Goal: Information Seeking & Learning: Learn about a topic

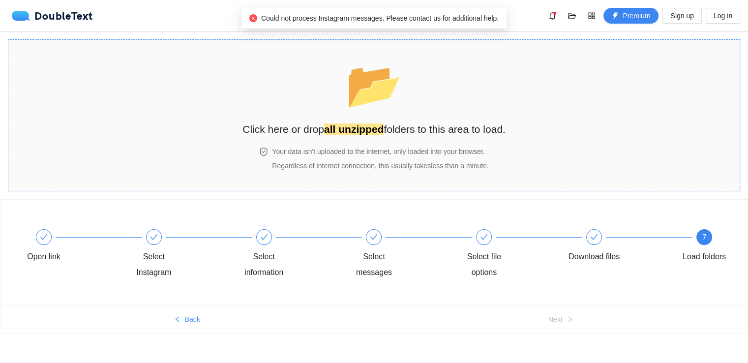
click at [392, 136] on h2 "Click here or drop all unzipped folders to this area to load." at bounding box center [374, 129] width 263 height 16
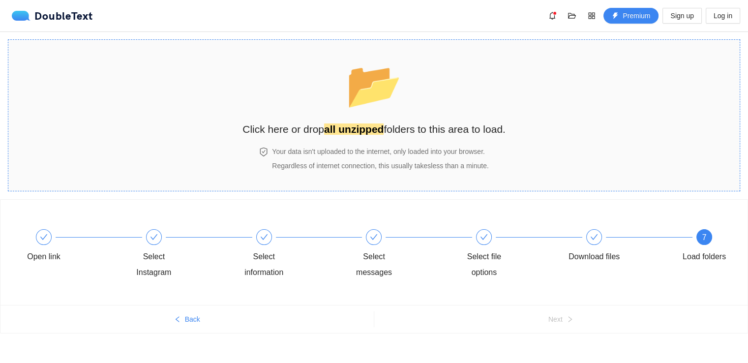
click at [429, 48] on section "📂 Click here or drop all unzipped folders to this area to load. Your data isn't…" at bounding box center [374, 115] width 733 height 152
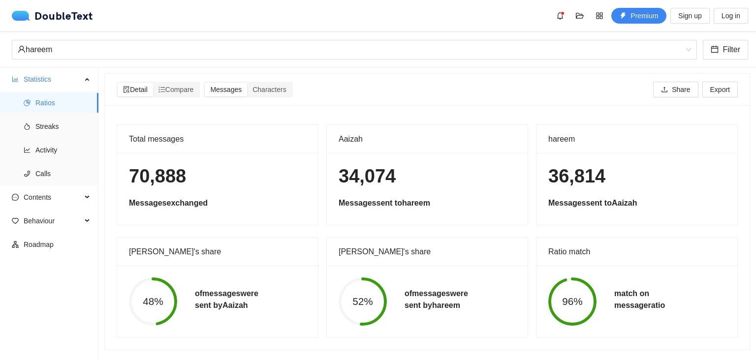
scroll to position [4, 0]
click at [171, 86] on span "Compare" at bounding box center [175, 90] width 35 height 8
click at [153, 83] on input "Compare" at bounding box center [153, 83] width 0 height 0
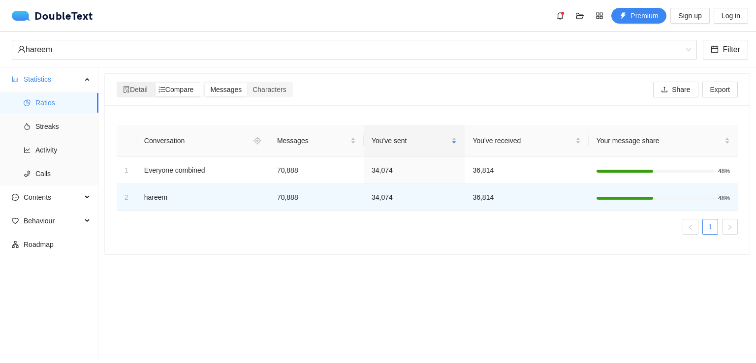
scroll to position [0, 0]
click at [258, 91] on span "Characters" at bounding box center [268, 90] width 33 height 8
click at [247, 83] on input "Characters" at bounding box center [247, 83] width 0 height 0
click at [225, 91] on span "Messages" at bounding box center [225, 90] width 31 height 8
click at [205, 83] on input "Messages" at bounding box center [205, 83] width 0 height 0
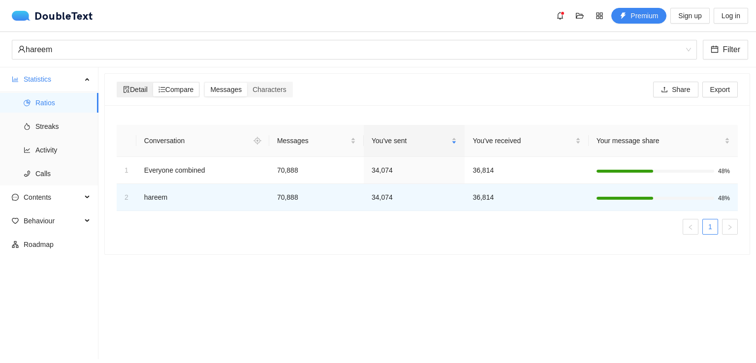
click at [136, 88] on span "Detail" at bounding box center [135, 90] width 25 height 8
click at [118, 83] on input "Detail" at bounding box center [118, 83] width 0 height 0
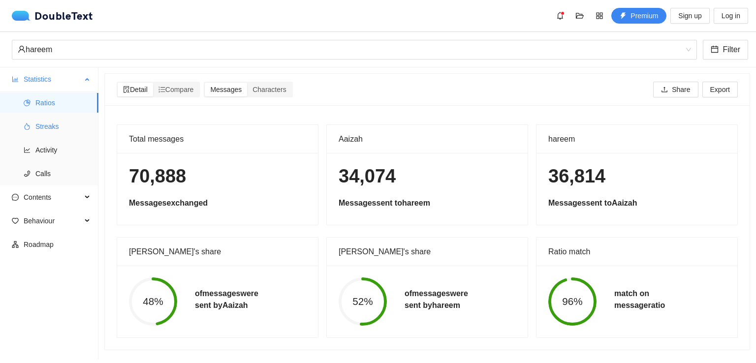
click at [55, 125] on span "Streaks" at bounding box center [62, 127] width 55 height 20
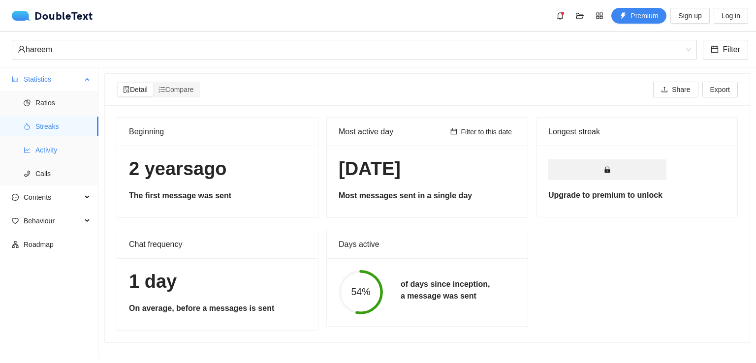
click at [65, 149] on span "Activity" at bounding box center [62, 150] width 55 height 20
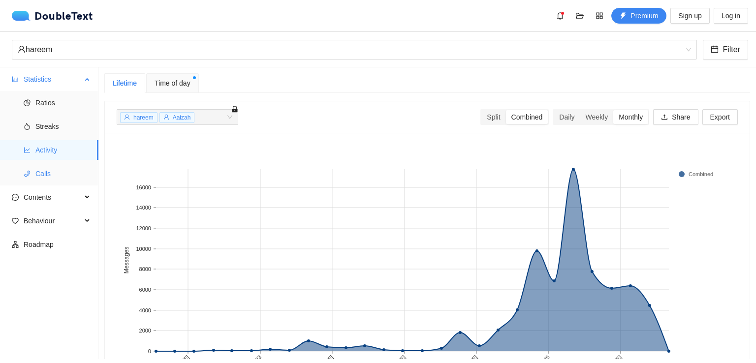
click at [50, 182] on span "Calls" at bounding box center [62, 174] width 55 height 20
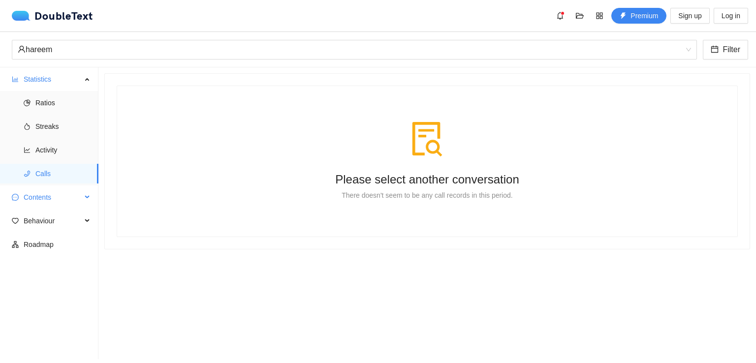
click at [31, 197] on span "Contents" at bounding box center [53, 197] width 58 height 20
click at [56, 225] on span "Word Cloud" at bounding box center [62, 221] width 55 height 20
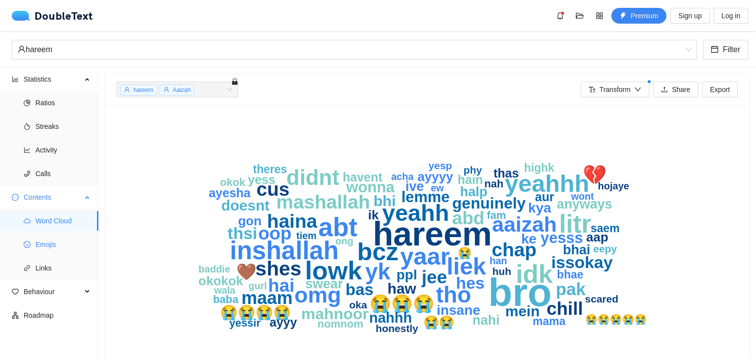
click at [47, 237] on span "Emojis" at bounding box center [62, 245] width 55 height 20
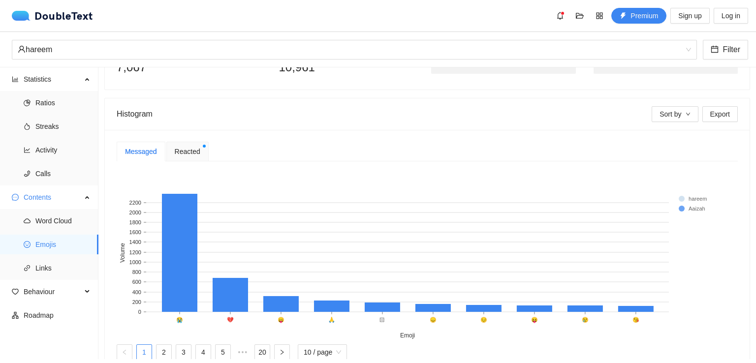
scroll to position [184, 0]
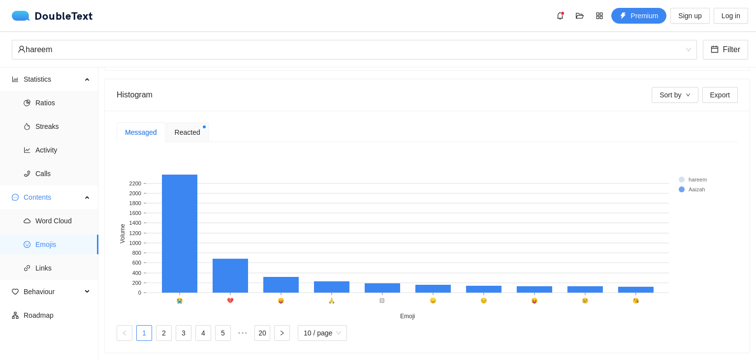
click at [683, 175] on rect at bounding box center [698, 180] width 39 height 10
click at [191, 123] on div "Reacted" at bounding box center [187, 133] width 42 height 20
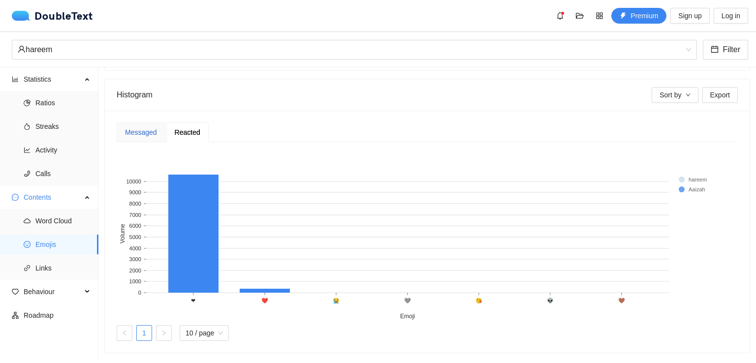
click at [142, 127] on div "Messaged" at bounding box center [141, 132] width 32 height 11
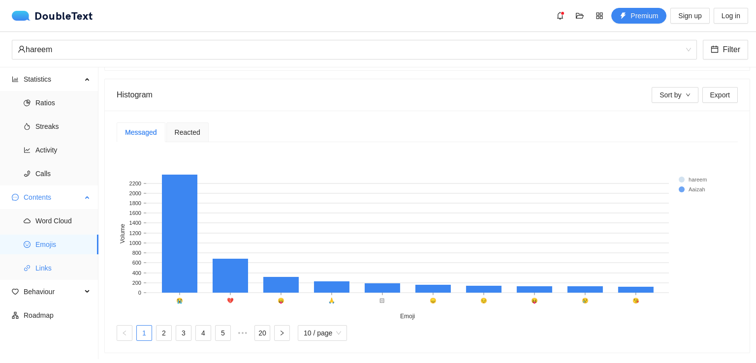
click at [53, 268] on span "Links" at bounding box center [62, 268] width 55 height 20
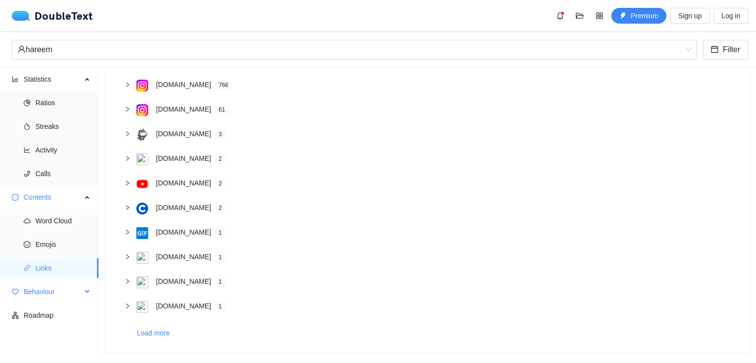
scroll to position [103, 0]
click at [49, 291] on span "Behaviour" at bounding box center [53, 292] width 58 height 20
click at [62, 312] on span "Engagement" at bounding box center [62, 316] width 55 height 20
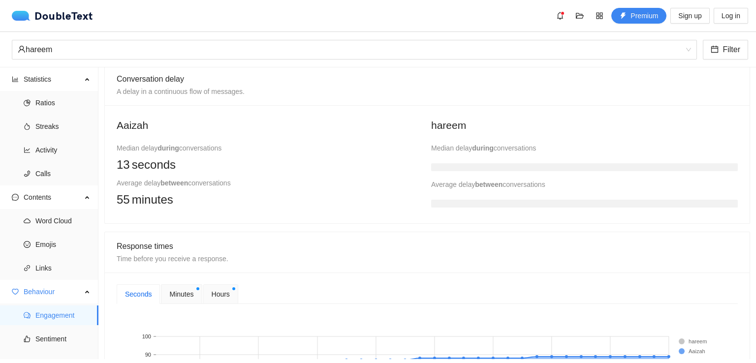
scroll to position [211, 0]
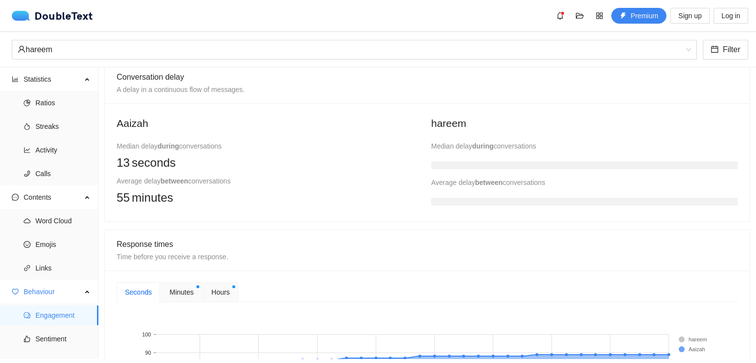
click at [478, 164] on h3 at bounding box center [584, 165] width 307 height 8
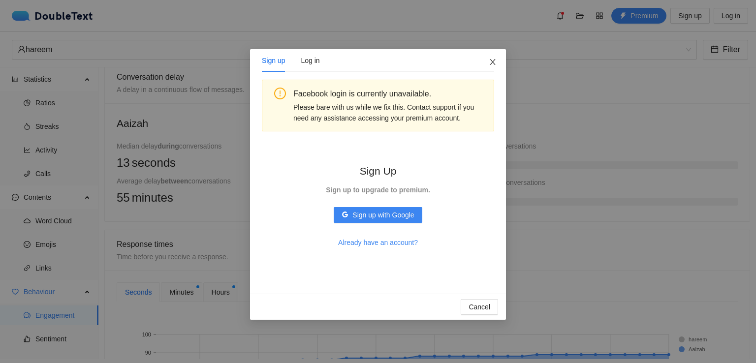
click at [491, 58] on span "Close" at bounding box center [492, 62] width 27 height 27
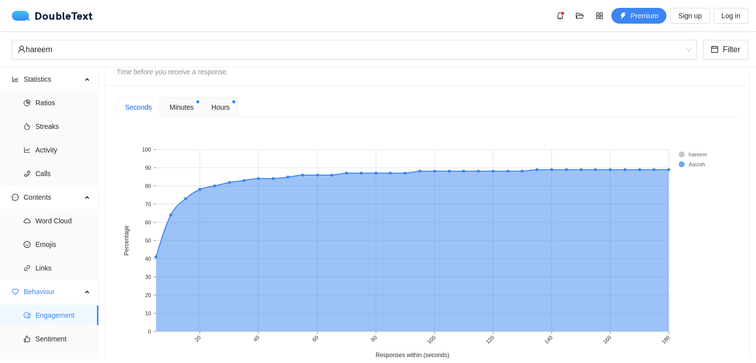
scroll to position [392, 0]
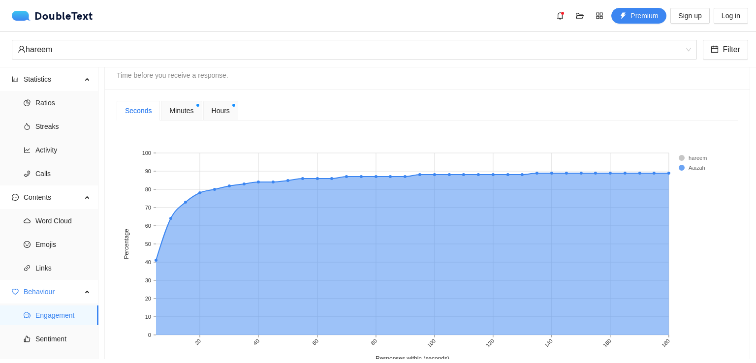
click at [169, 105] on span "Minutes" at bounding box center [181, 110] width 24 height 11
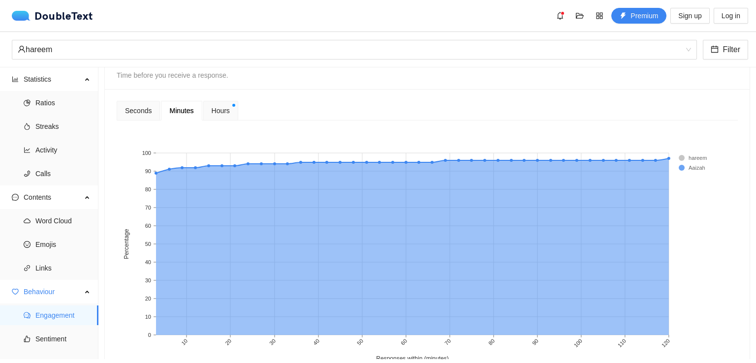
click at [214, 103] on div "Hours" at bounding box center [220, 111] width 35 height 20
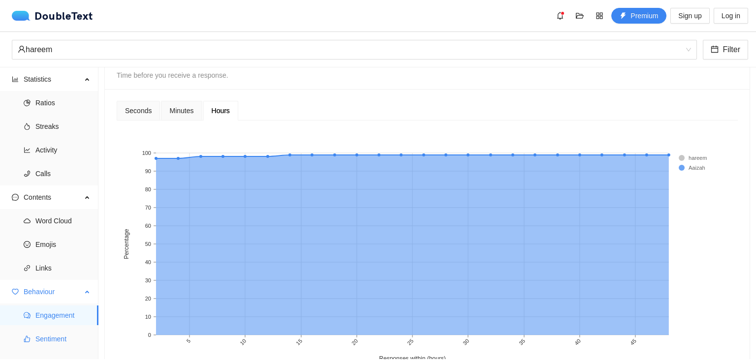
click at [61, 335] on span "Sentiment" at bounding box center [62, 339] width 55 height 20
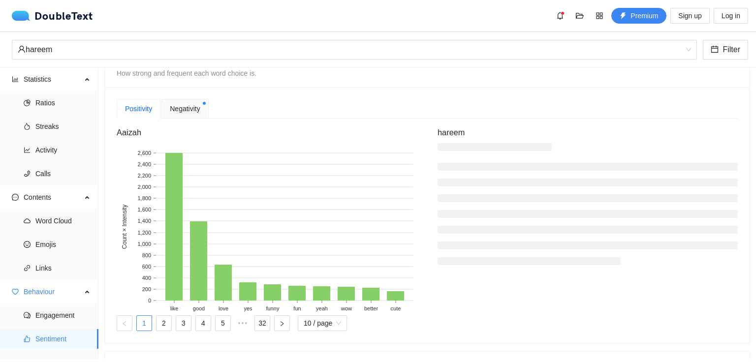
scroll to position [238, 0]
click at [192, 109] on span "Negativity" at bounding box center [185, 107] width 30 height 11
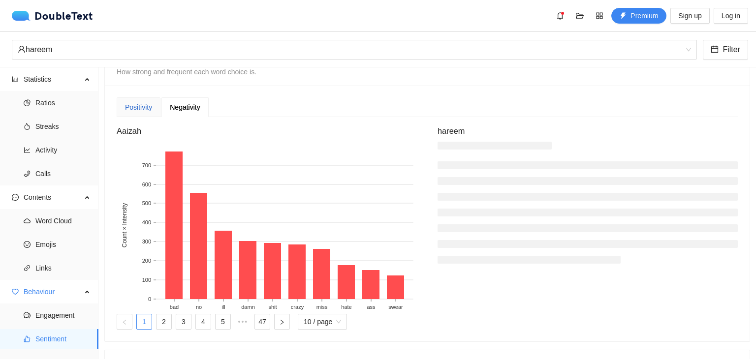
click at [137, 112] on div "Positivity" at bounding box center [138, 107] width 27 height 11
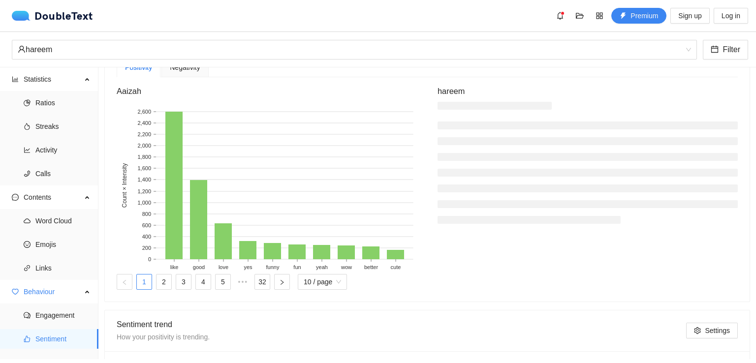
scroll to position [30, 0]
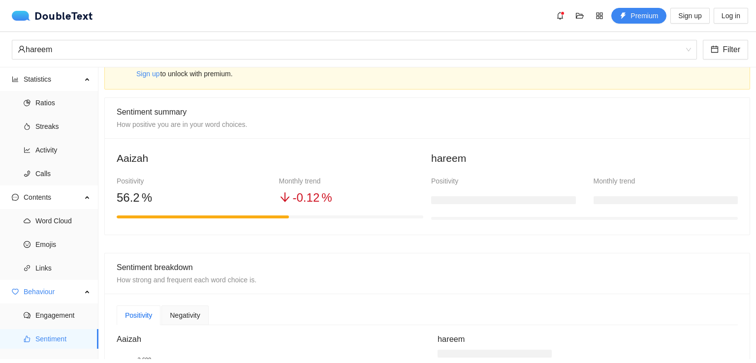
click at [505, 201] on div at bounding box center [503, 198] width 145 height 20
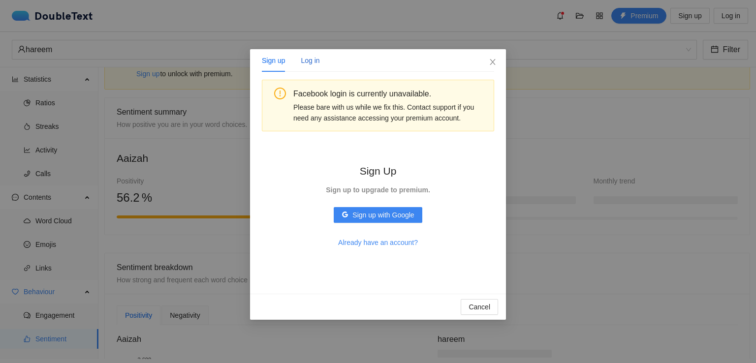
click at [312, 65] on div "Log in" at bounding box center [310, 60] width 19 height 11
click at [493, 69] on span "Close" at bounding box center [492, 62] width 27 height 27
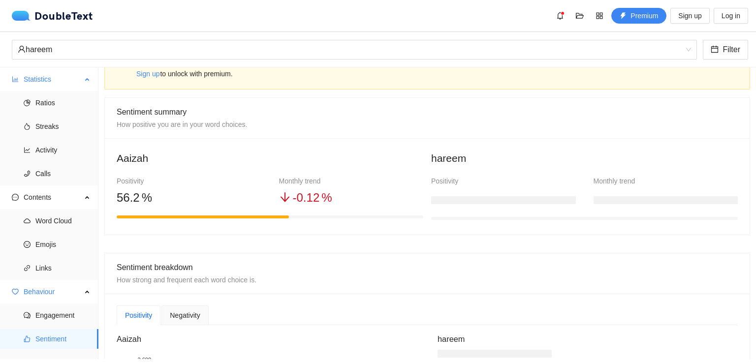
click at [58, 84] on span "Statistics" at bounding box center [53, 79] width 58 height 20
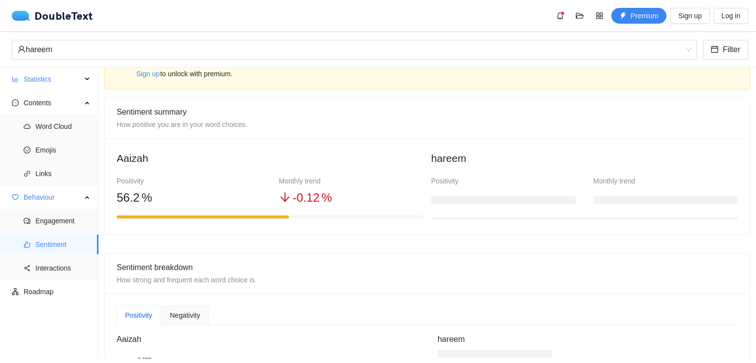
click at [494, 266] on div "Sentiment breakdown How strong and frequent each word choice is." at bounding box center [427, 273] width 621 height 40
click at [18, 295] on icon "apartment" at bounding box center [15, 291] width 6 height 7
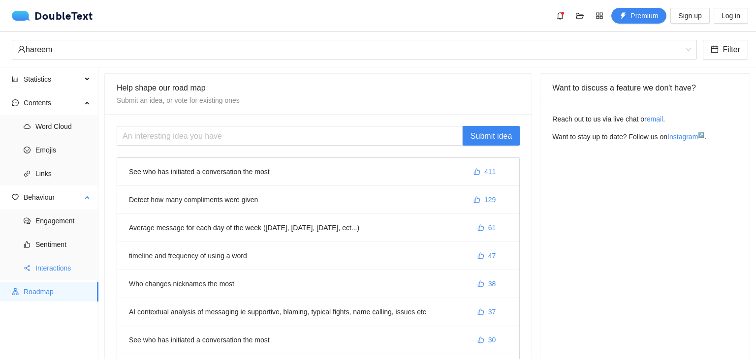
click at [55, 261] on span "Interactions" at bounding box center [62, 268] width 55 height 20
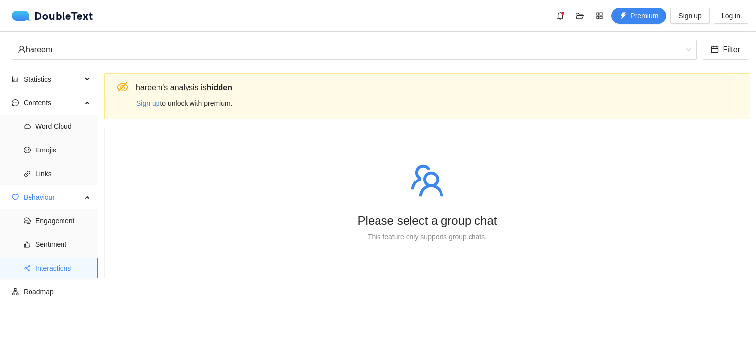
click at [366, 239] on div "This feature only supports group chats." at bounding box center [427, 236] width 590 height 11
click at [218, 91] on b "hidden" at bounding box center [220, 87] width 26 height 8
click at [45, 241] on span "Sentiment" at bounding box center [62, 245] width 55 height 20
click at [45, 219] on span "Engagement" at bounding box center [62, 221] width 55 height 20
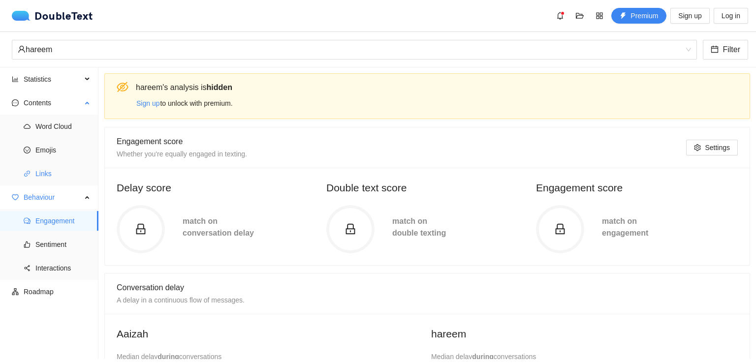
click at [46, 166] on span "Links" at bounding box center [62, 174] width 55 height 20
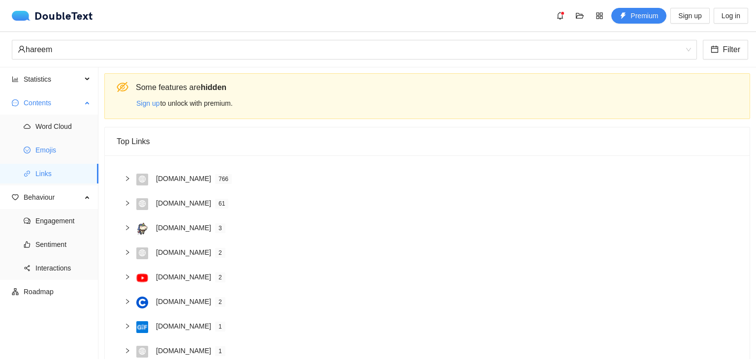
click at [49, 144] on span "Emojis" at bounding box center [62, 150] width 55 height 20
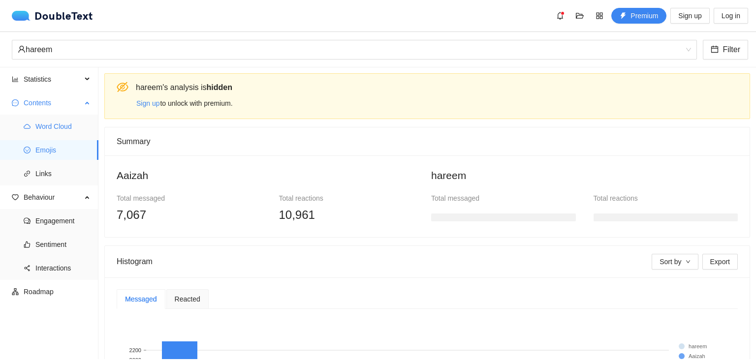
click at [59, 121] on span "Word Cloud" at bounding box center [62, 127] width 55 height 20
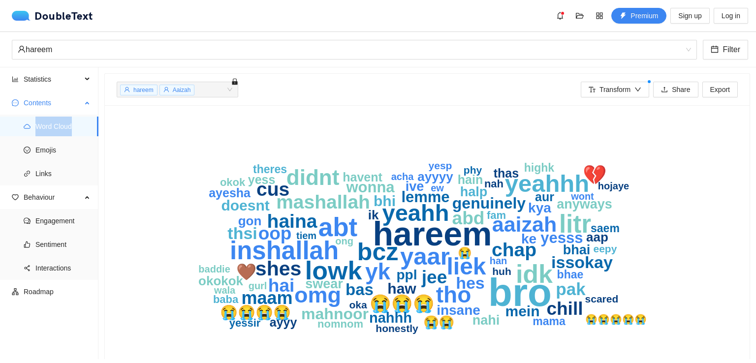
drag, startPoint x: 98, startPoint y: 128, endPoint x: 98, endPoint y: 112, distance: 16.7
click at [98, 112] on li "Contents Word Cloud Emojis Links" at bounding box center [49, 139] width 98 height 93
click at [108, 133] on div "bro hareem abt lowk idk inshallah litr bcz yeahhh yaar liek yeahh yk tho omg di…" at bounding box center [427, 245] width 645 height 280
click at [624, 162] on icon "bro hareem abt lowk idk inshallah litr bcz yeahhh yaar liek yeahh yk tho omg di…" at bounding box center [424, 245] width 614 height 256
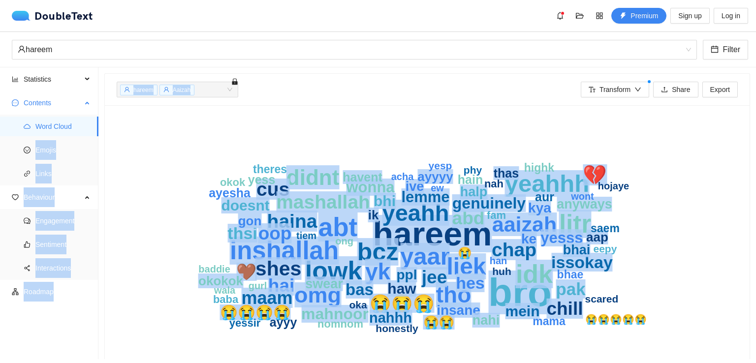
drag, startPoint x: 99, startPoint y: 128, endPoint x: 96, endPoint y: 117, distance: 11.7
click at [97, 113] on section "Statistics Ratios Streaks Activity Calls Contents Word Cloud Emojis Links Behav…" at bounding box center [378, 213] width 756 height 292
click at [96, 123] on li "Word Cloud" at bounding box center [49, 127] width 98 height 20
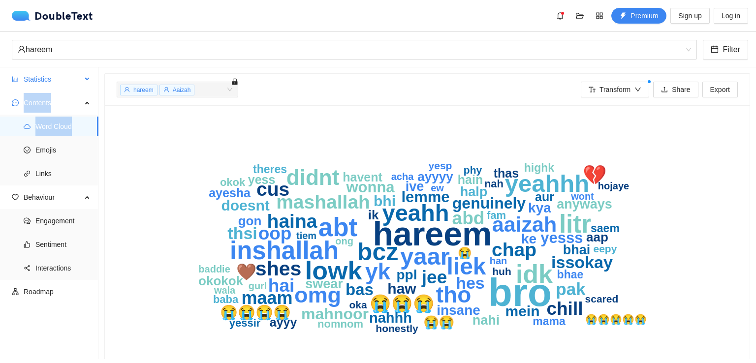
drag, startPoint x: 97, startPoint y: 122, endPoint x: 96, endPoint y: 78, distance: 43.3
click at [96, 78] on ul "Statistics Ratios Streaks Activity Calls Contents Word Cloud Emojis Links Behav…" at bounding box center [49, 213] width 98 height 292
click at [98, 85] on section "hareem Aaizah + 0 ... Transform Share Export bro hareem abt lowk idk inshallah …" at bounding box center [426, 213] width 657 height 292
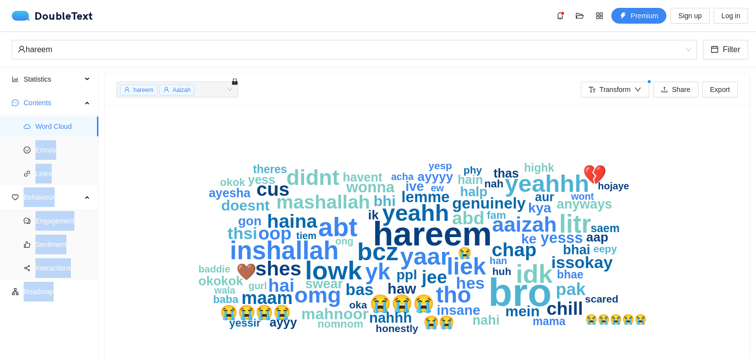
drag, startPoint x: 97, startPoint y: 125, endPoint x: 98, endPoint y: 89, distance: 36.4
click at [98, 89] on section "Statistics Ratios Streaks Activity Calls Contents Word Cloud Emojis Links Behav…" at bounding box center [378, 213] width 756 height 292
click at [98, 89] on section "hareem Aaizah + 0 ... Transform Share Export bro hareem abt lowk idk inshallah …" at bounding box center [426, 213] width 657 height 292
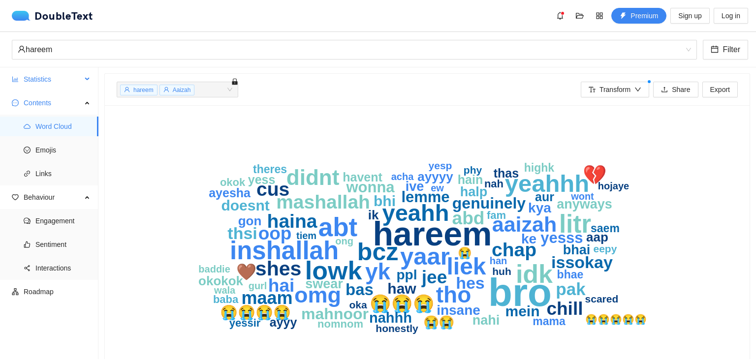
click at [71, 75] on span "Statistics" at bounding box center [53, 79] width 58 height 20
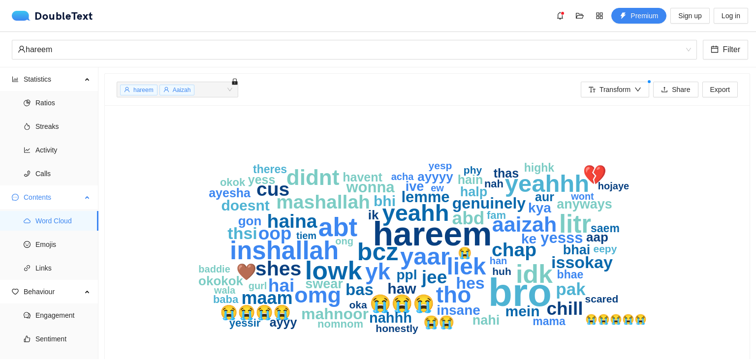
click at [50, 204] on span "Contents" at bounding box center [53, 197] width 58 height 20
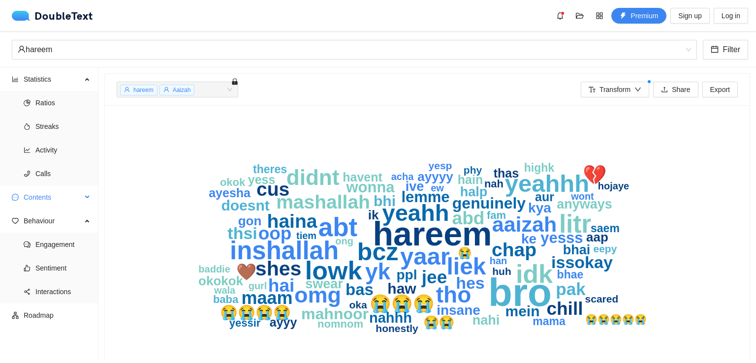
click at [50, 204] on span "Contents" at bounding box center [53, 197] width 58 height 20
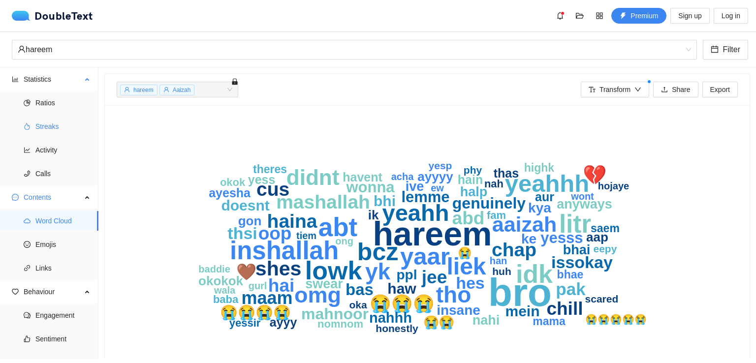
click at [52, 128] on span "Streaks" at bounding box center [62, 127] width 55 height 20
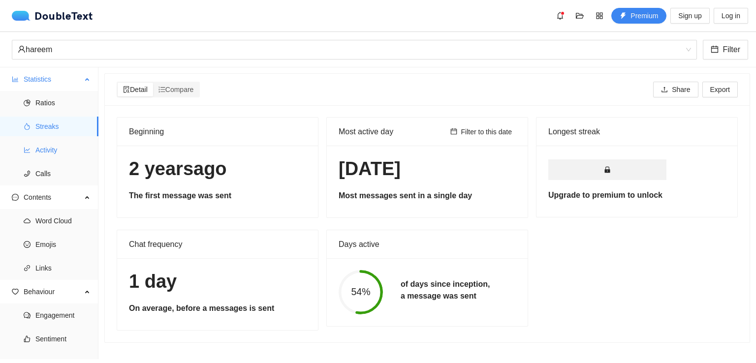
click at [57, 146] on span "Activity" at bounding box center [62, 150] width 55 height 20
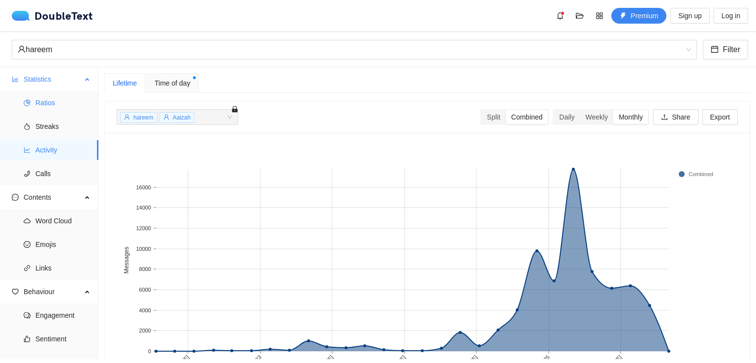
click at [68, 107] on span "Ratios" at bounding box center [62, 103] width 55 height 20
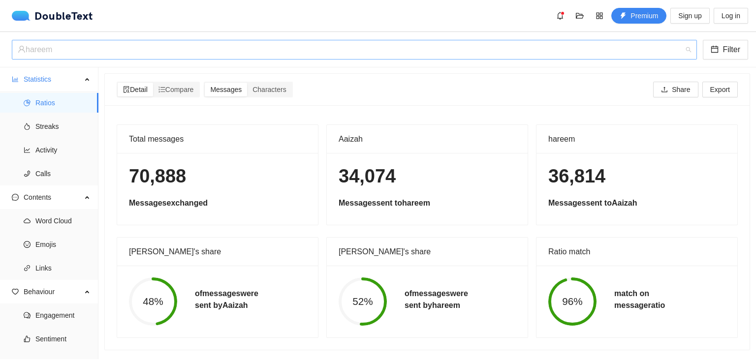
click at [83, 52] on div "‏‎hareem‎‏" at bounding box center [350, 49] width 664 height 19
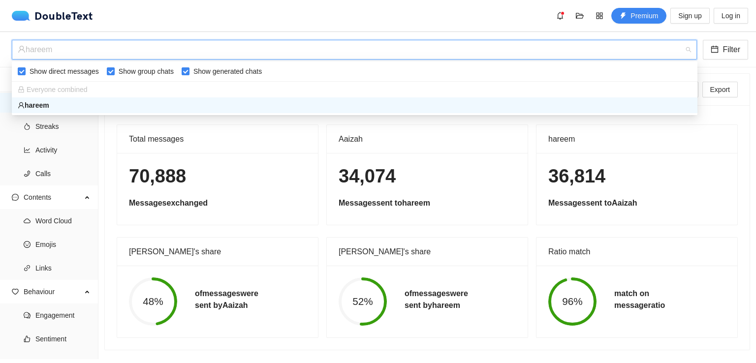
click at [682, 124] on div "Total messages 70,888 Messages exchanged Aaizah 34,074 Messages sent to hareem …" at bounding box center [427, 227] width 645 height 245
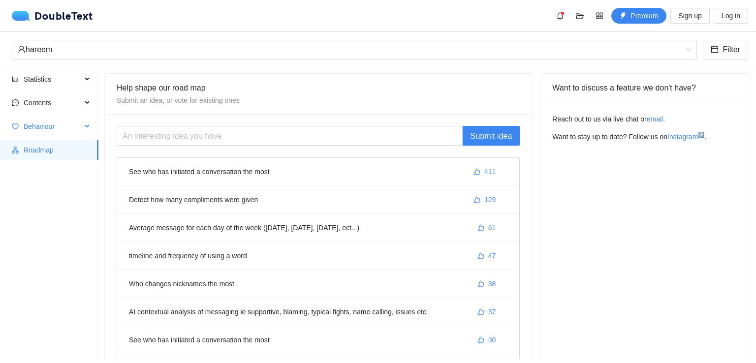
click at [71, 131] on span "Behaviour" at bounding box center [53, 127] width 58 height 20
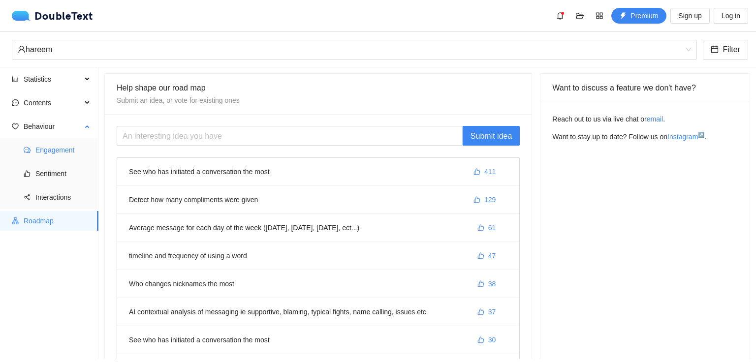
click at [65, 156] on span "Engagement" at bounding box center [62, 150] width 55 height 20
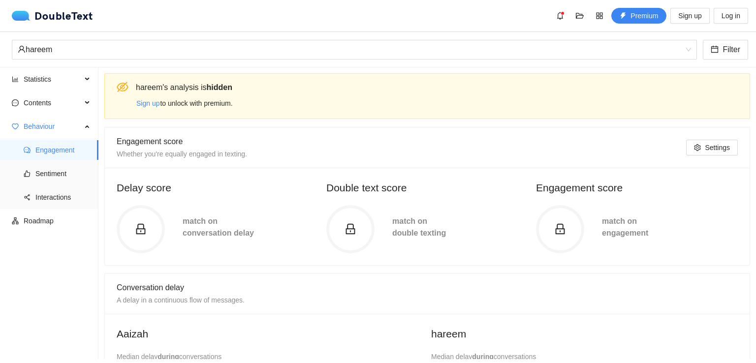
click at [151, 223] on span at bounding box center [141, 229] width 48 height 12
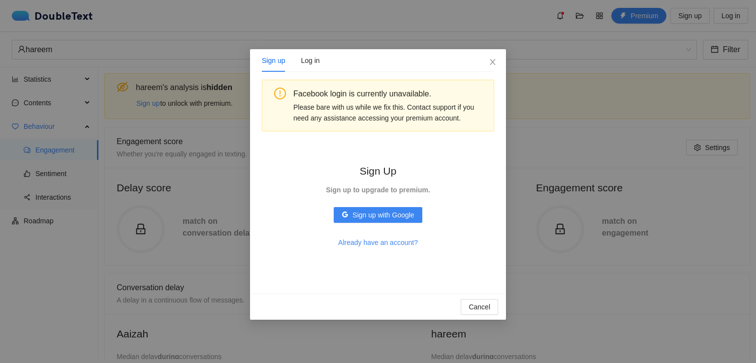
click at [524, 166] on div "Sign up Log in Facebook login is currently unavailable. Please bare with us whi…" at bounding box center [378, 181] width 756 height 363
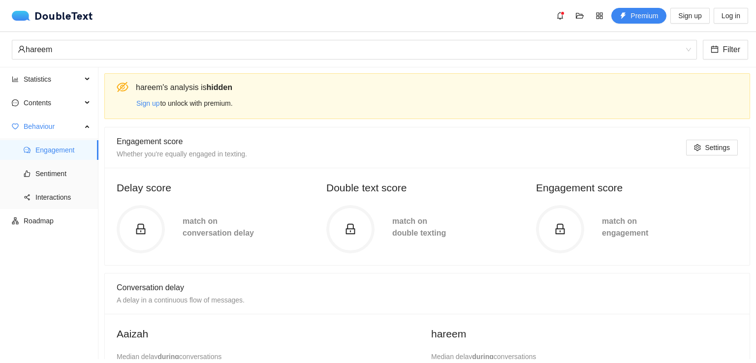
scroll to position [248, 0]
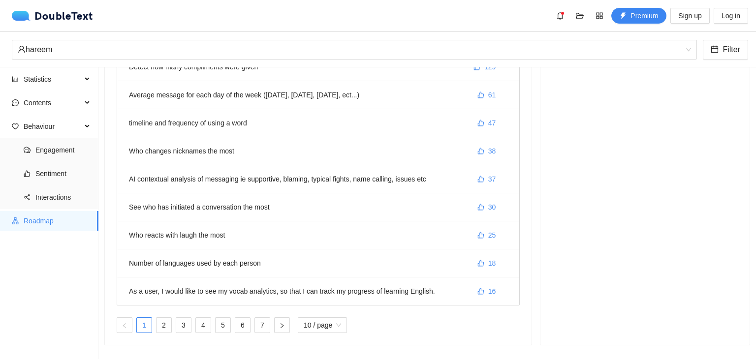
scroll to position [139, 0]
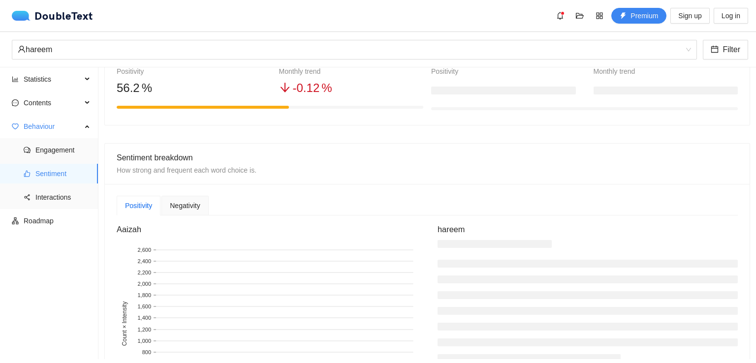
scroll to position [248, 0]
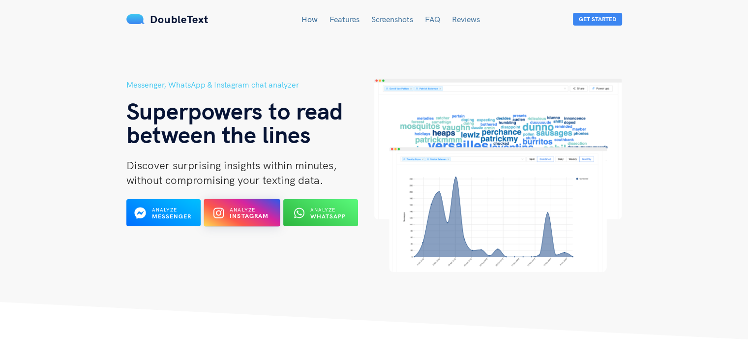
click at [244, 221] on button "Analyze Instagram" at bounding box center [242, 213] width 76 height 28
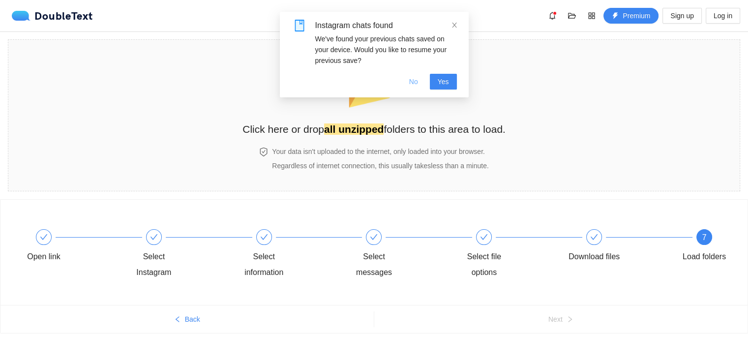
click at [416, 83] on span "No" at bounding box center [413, 81] width 9 height 11
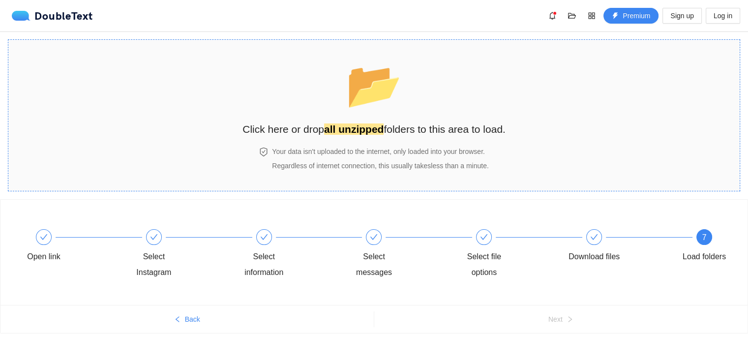
click at [628, 102] on section "📂 Click here or drop all unzipped folders to this area to load. Your data isn't…" at bounding box center [374, 115] width 733 height 152
drag, startPoint x: 323, startPoint y: 206, endPoint x: 289, endPoint y: 184, distance: 40.4
click at [289, 184] on section "📂 Click here or drop all unzipped folders to this area to load. Your data isn't…" at bounding box center [374, 115] width 733 height 152
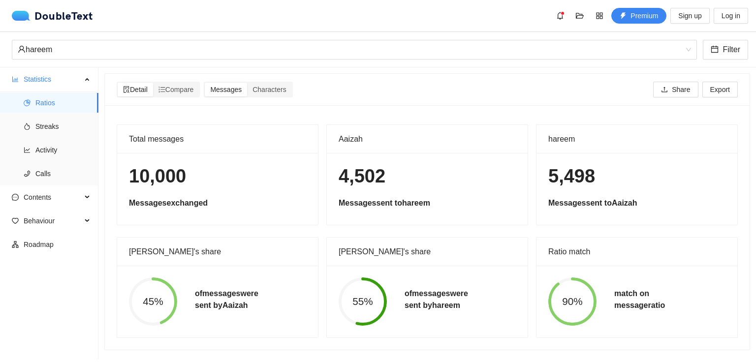
click at [661, 241] on div "Ratio match" at bounding box center [636, 252] width 177 height 28
click at [65, 149] on span "Activity" at bounding box center [62, 150] width 55 height 20
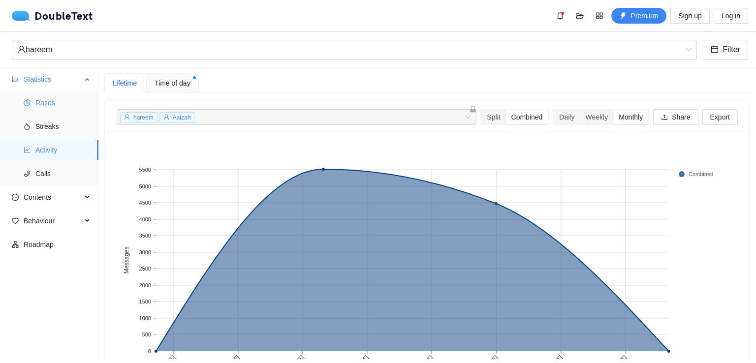
click at [56, 105] on span "Ratios" at bounding box center [62, 103] width 55 height 20
